Goal: Task Accomplishment & Management: Manage account settings

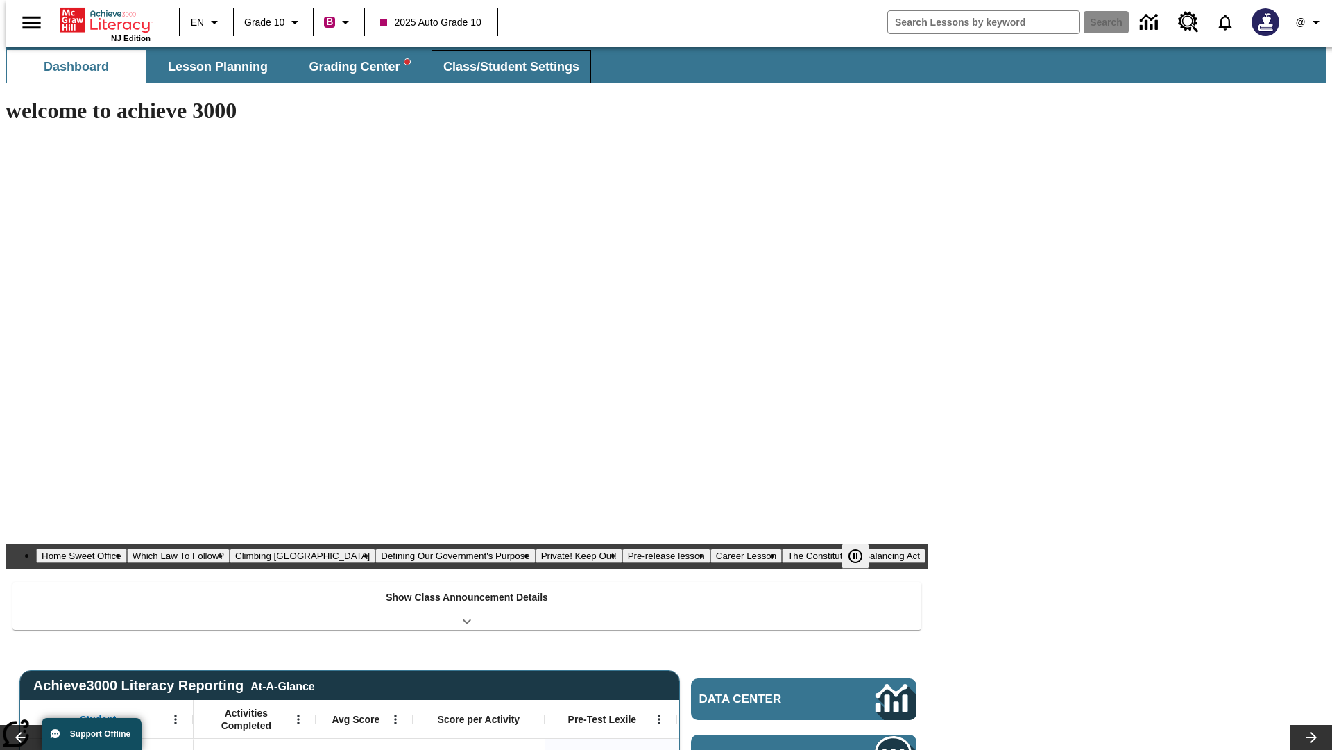
click at [504, 67] on span "Class/Student Settings" at bounding box center [511, 67] width 136 height 16
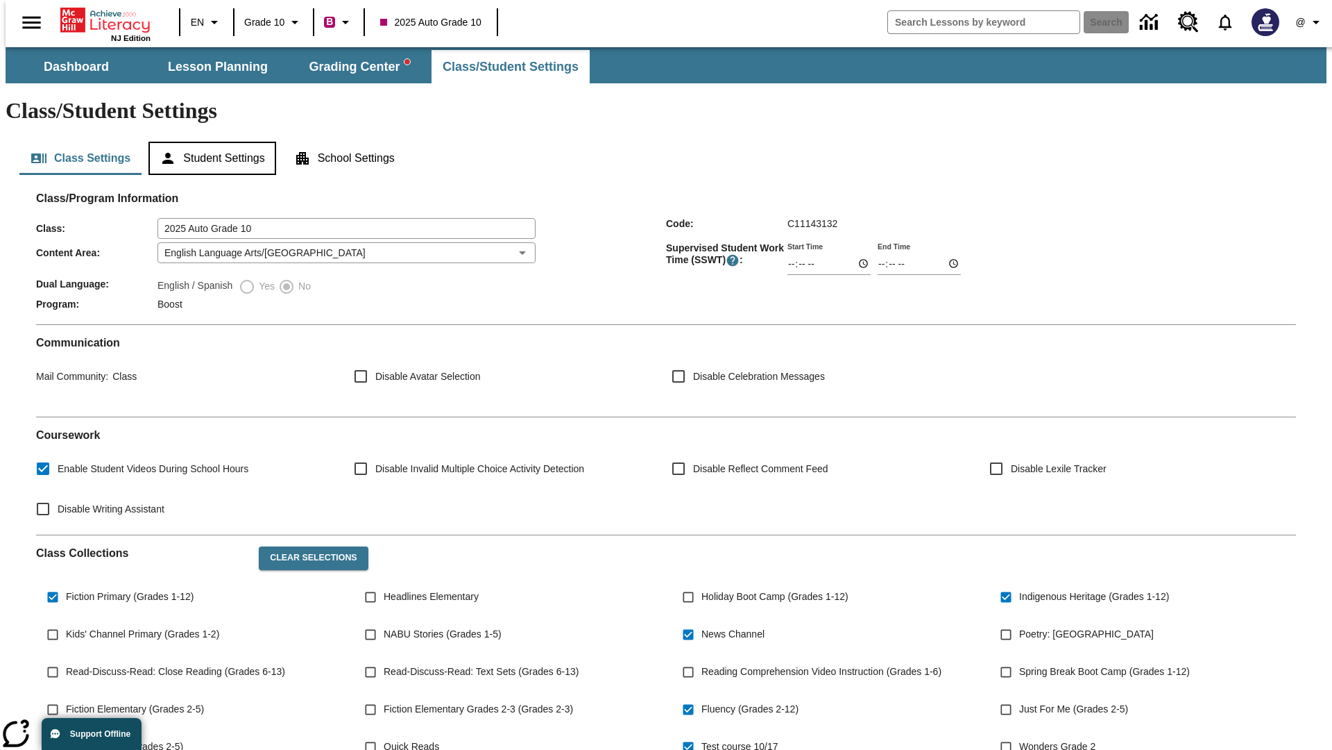
click at [209, 142] on button "Student Settings" at bounding box center [212, 158] width 127 height 33
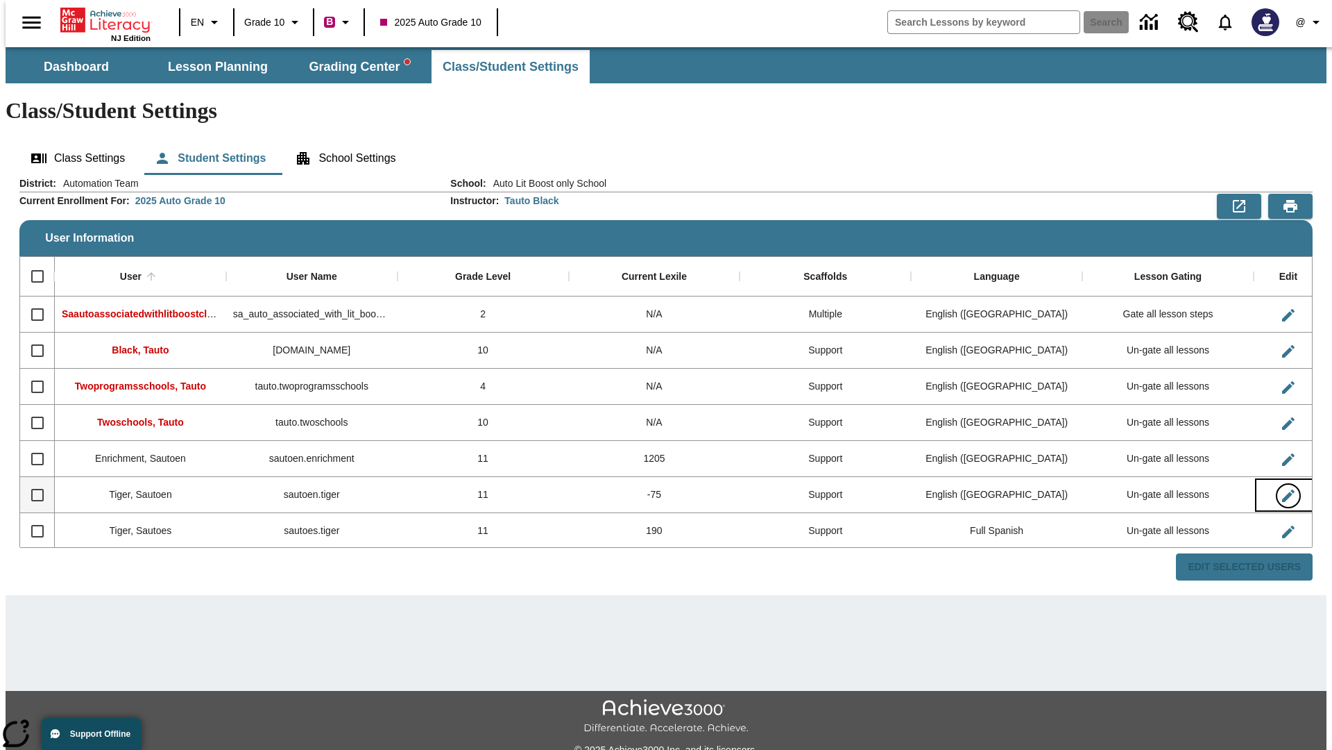
click at [1283, 489] on icon "Edit User" at bounding box center [1289, 495] width 12 height 12
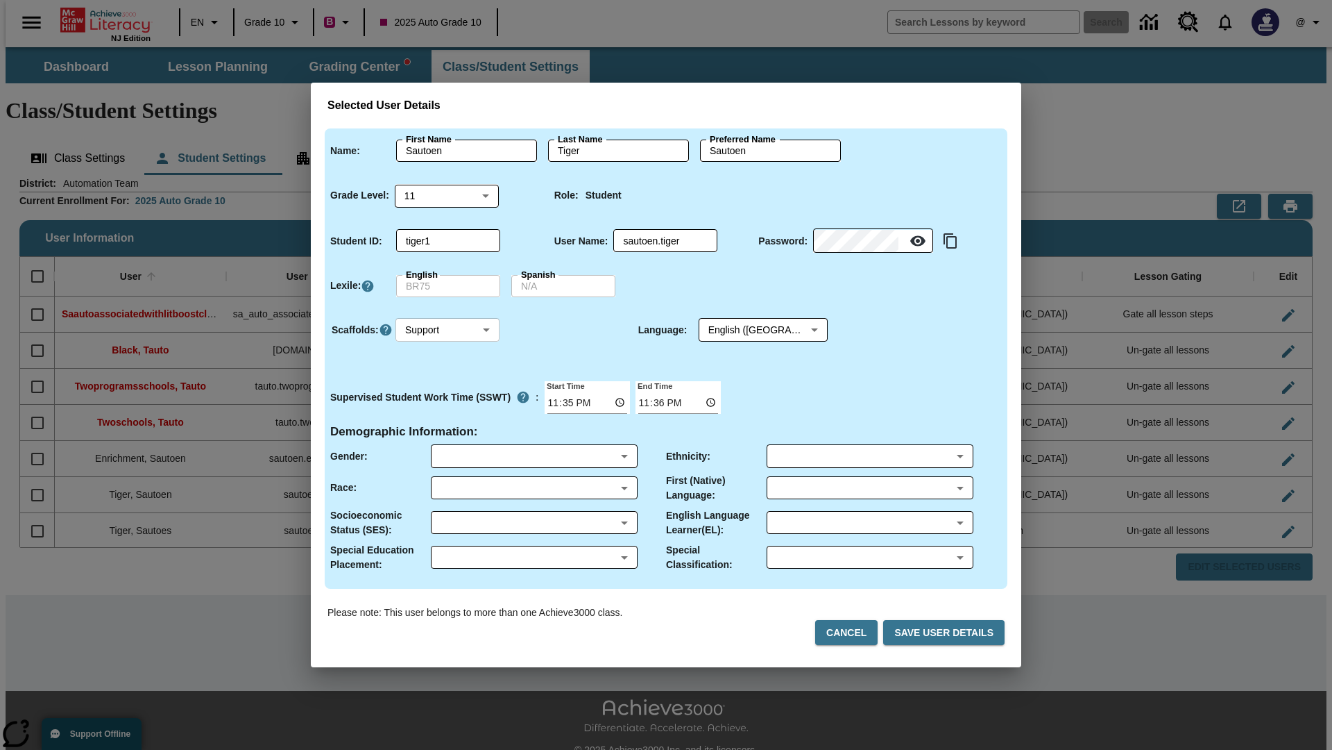
click at [448, 330] on body "Skip to main content NJ Edition EN Grade 10 B 2025 Auto Grade 10 Search 0 @ Das…" at bounding box center [666, 413] width 1321 height 733
click at [448, 381] on li "Support" at bounding box center [448, 381] width 104 height 23
click at [750, 330] on body "Skip to main content NJ Edition EN Grade 10 B 2025 Auto Grade 10 Search 0 @ Das…" at bounding box center [666, 413] width 1321 height 733
click at [448, 330] on body "Skip to main content NJ Edition EN Grade 10 B 2025 Auto Grade 10 Search 0 @ Das…" at bounding box center [666, 413] width 1321 height 733
click at [448, 404] on li "Enrichment" at bounding box center [448, 404] width 104 height 23
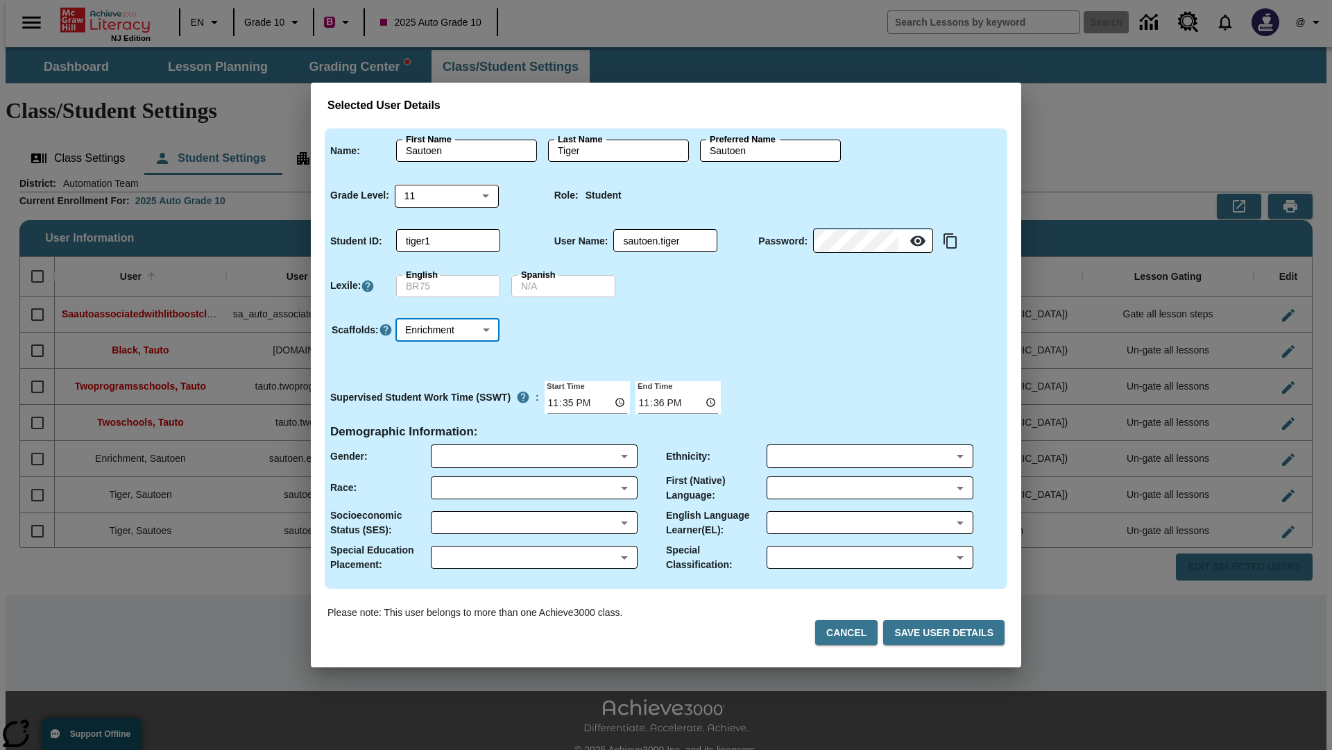
click at [448, 330] on body "Skip to main content NJ Edition EN Grade 10 B 2025 Auto Grade 10 Search 0 @ Das…" at bounding box center [666, 413] width 1321 height 733
click at [448, 358] on li "Standard" at bounding box center [448, 358] width 104 height 23
click at [448, 330] on body "Skip to main content NJ Edition EN Grade 10 B 2025 Auto Grade 10 Search 0 @ Das…" at bounding box center [666, 413] width 1321 height 733
click at [448, 427] on li "Multiple" at bounding box center [448, 427] width 104 height 23
type input "M"
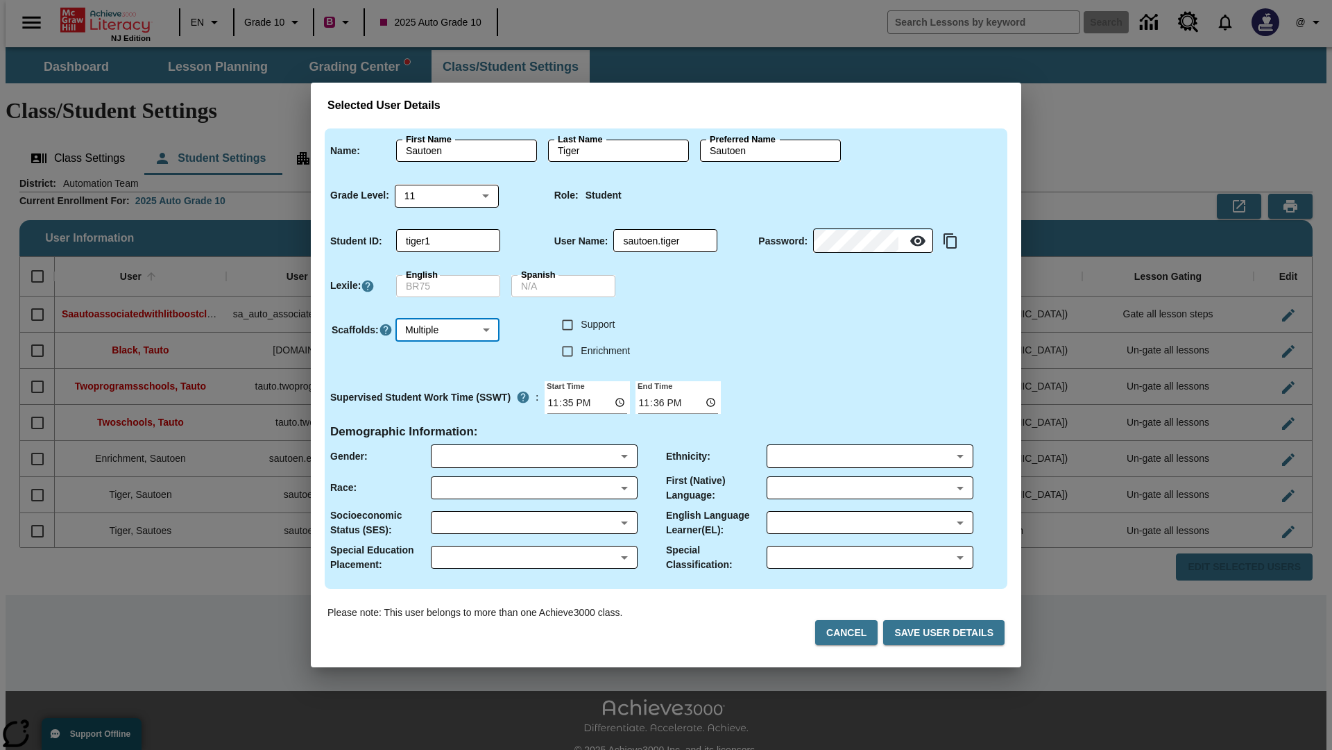
click at [568, 350] on input "Enrichment" at bounding box center [568, 351] width 26 height 26
checkbox input "true"
